Goal: Information Seeking & Learning: Compare options

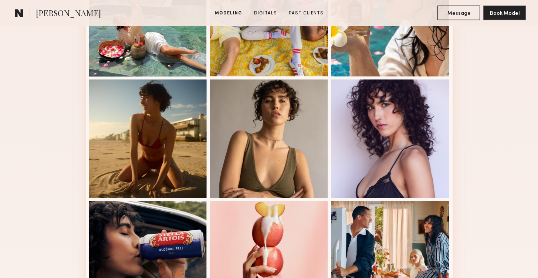
scroll to position [551, 0]
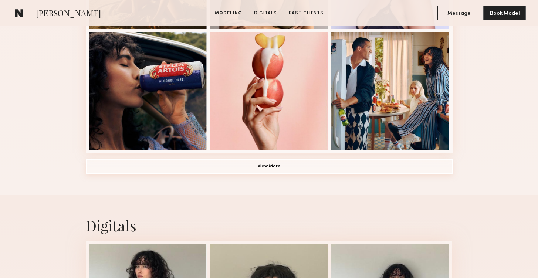
click at [297, 166] on button "View More" at bounding box center [269, 166] width 367 height 15
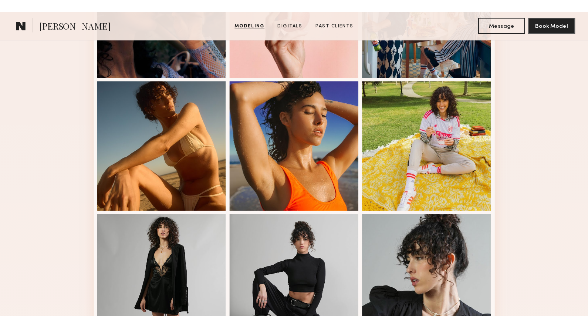
scroll to position [641, 0]
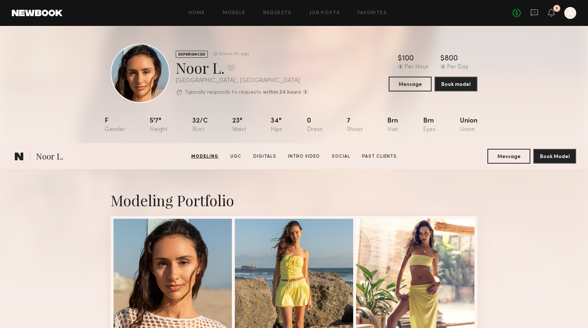
scroll to position [455, 0]
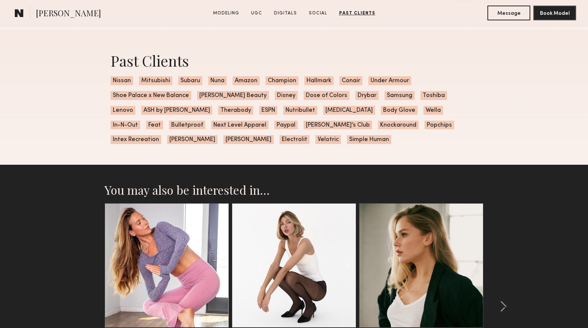
scroll to position [1674, 0]
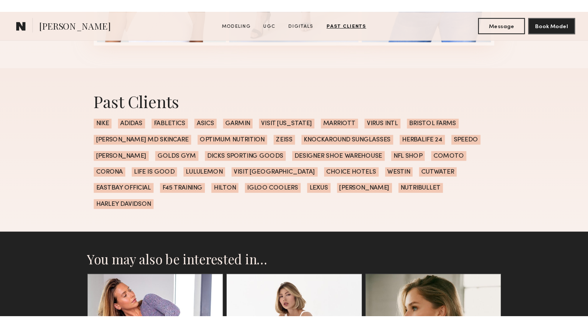
scroll to position [1341, 0]
